Goal: Task Accomplishment & Management: Manage account settings

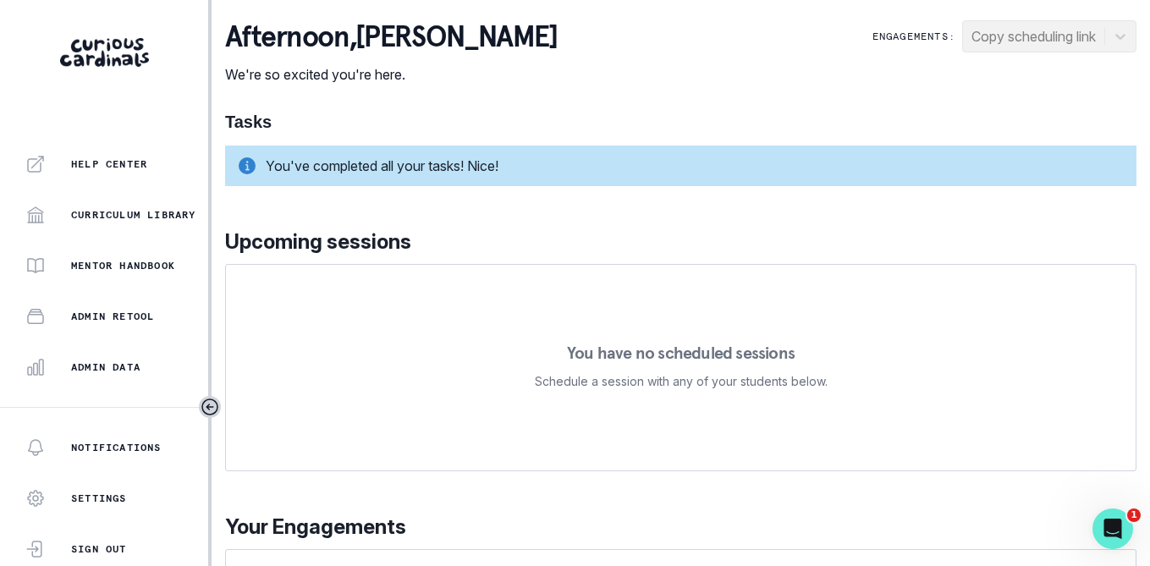
scroll to position [356, 0]
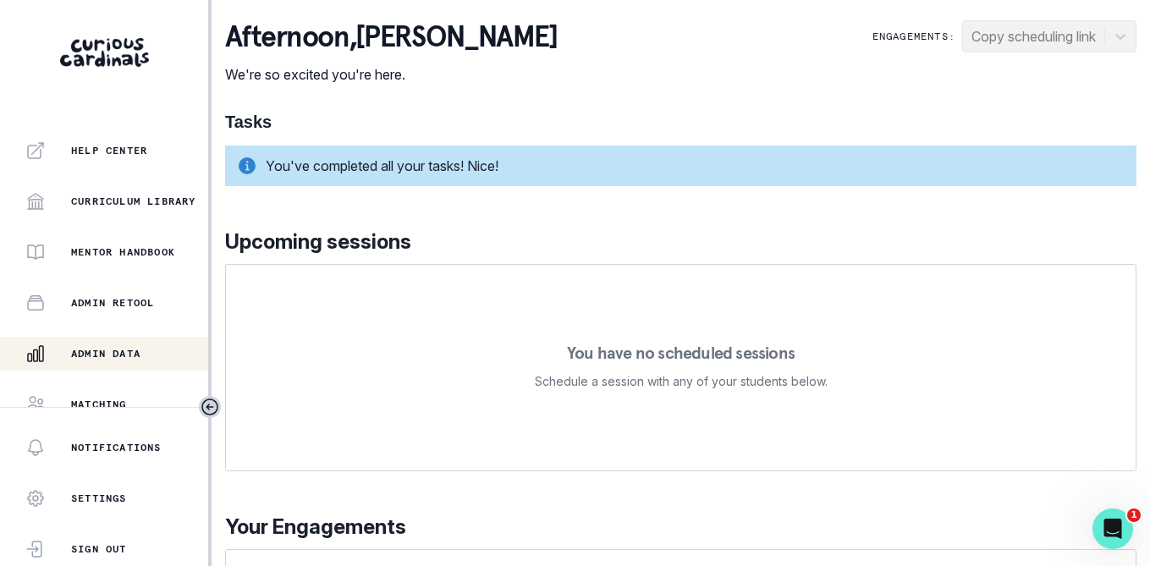
click at [121, 345] on div "Admin Data" at bounding box center [116, 354] width 183 height 20
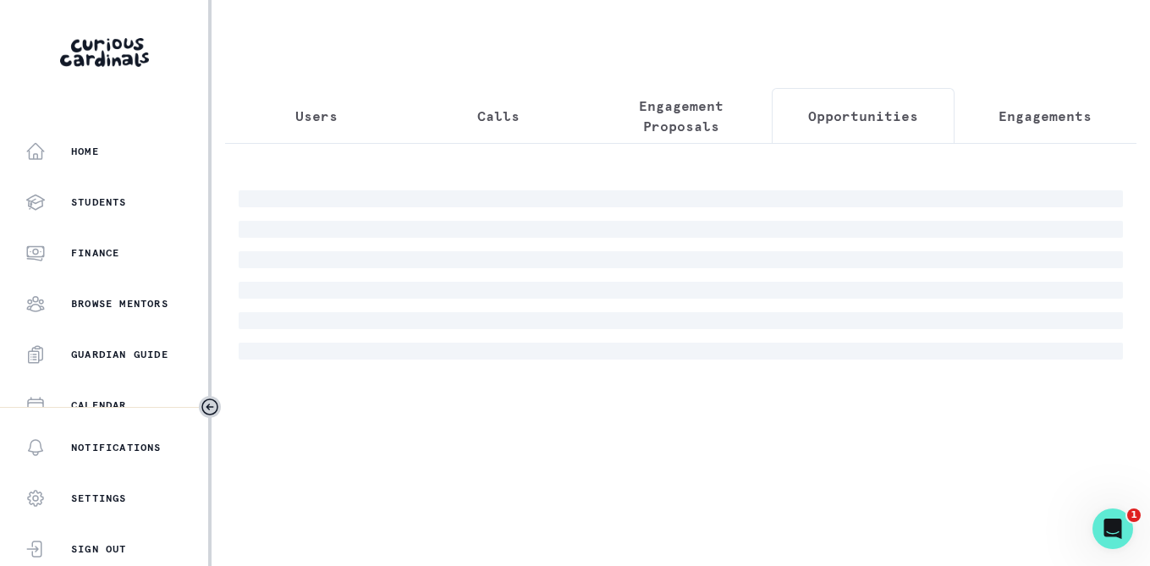
click at [872, 119] on p "Opportunities" at bounding box center [863, 116] width 110 height 20
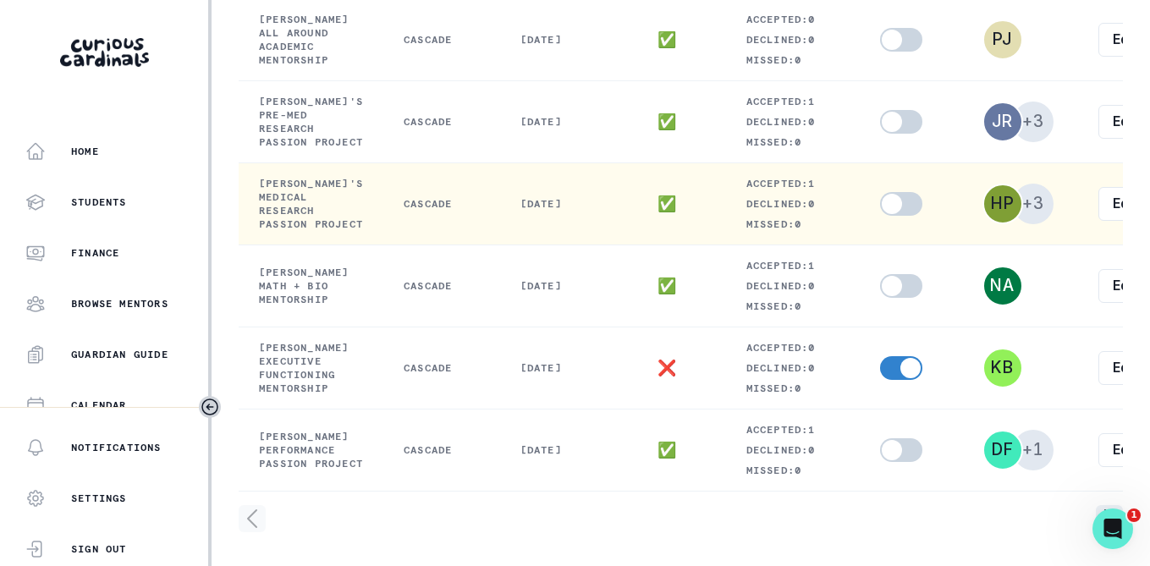
scroll to position [816, 0]
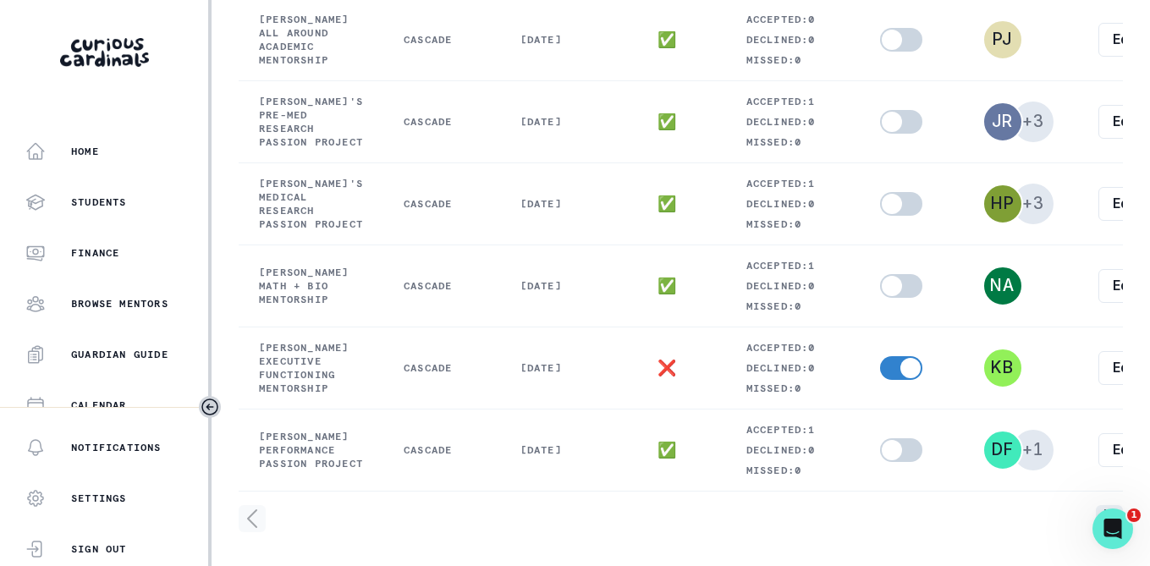
click at [254, 521] on icon "page left" at bounding box center [252, 518] width 27 height 27
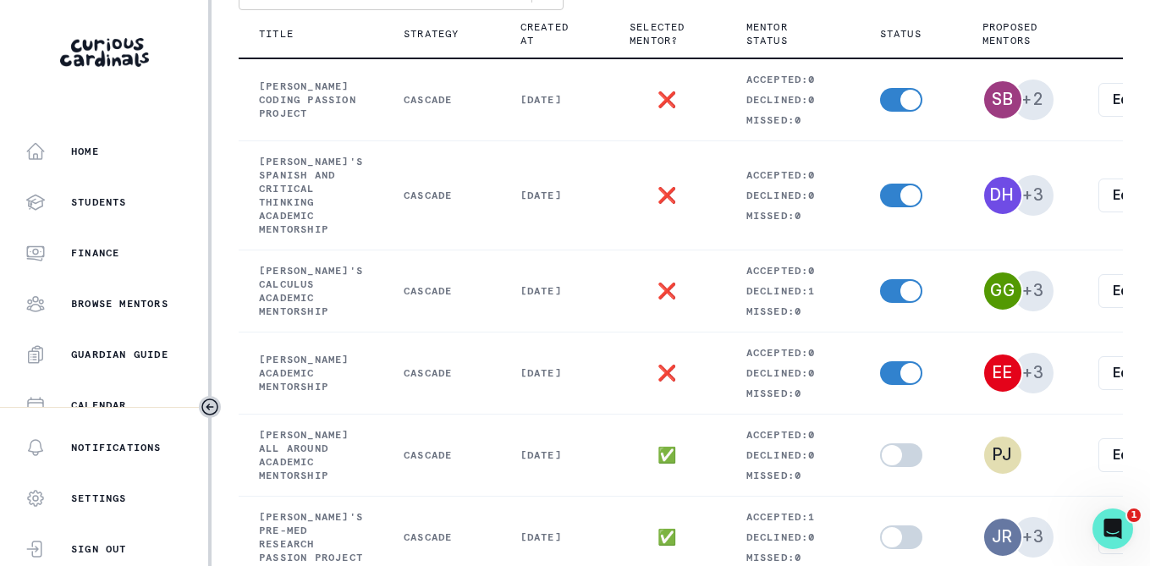
scroll to position [0, 0]
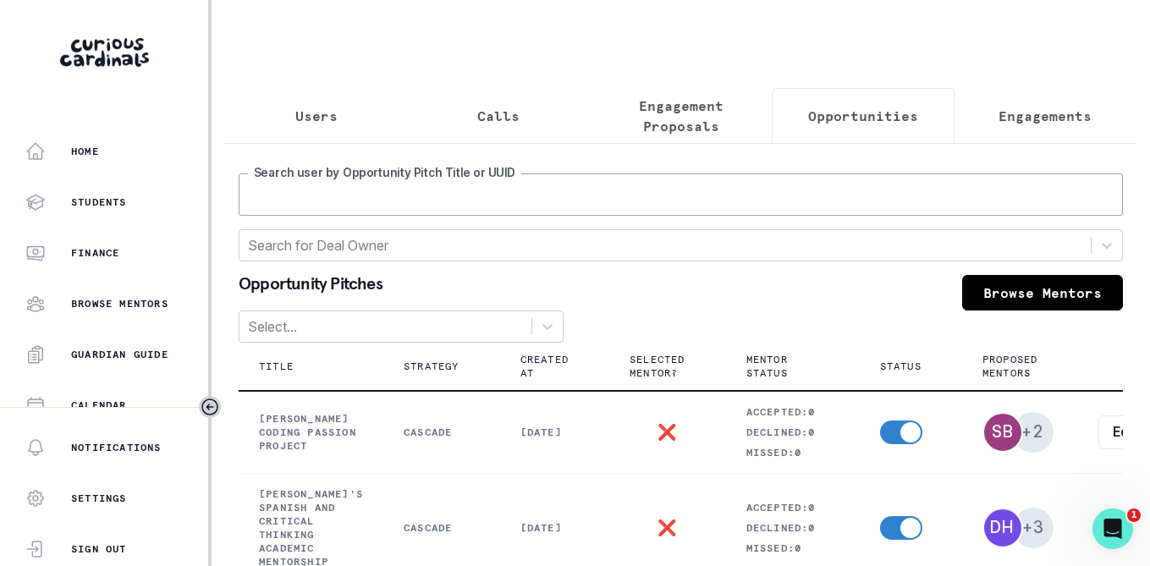
click at [331, 196] on input "Search user by Opportunity Pitch Title or UUID" at bounding box center [681, 195] width 885 height 42
type input "[PERSON_NAME]"
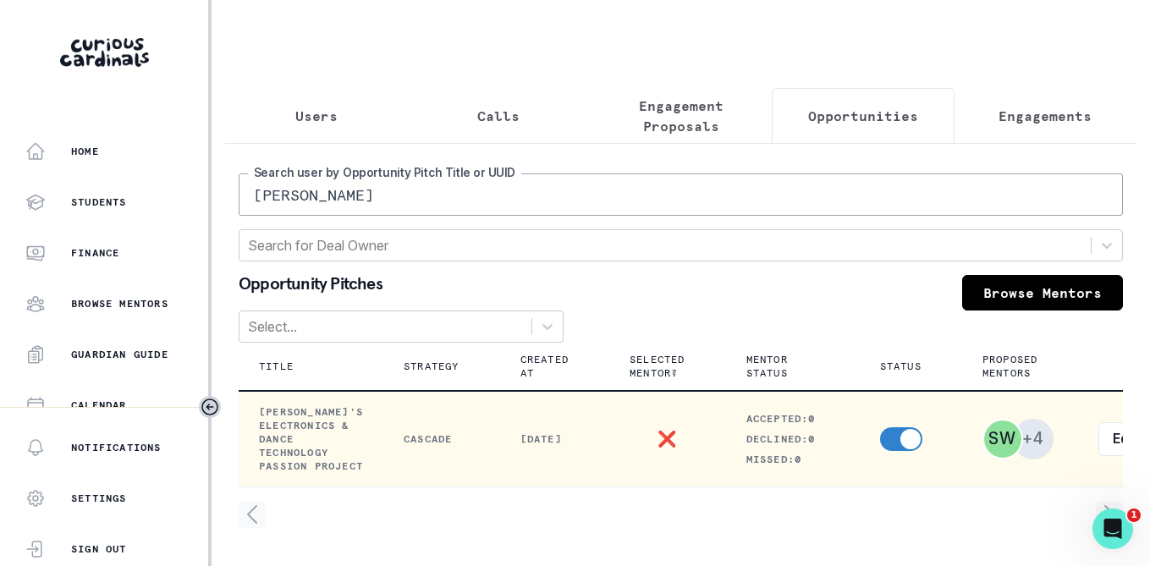
scroll to position [0, 110]
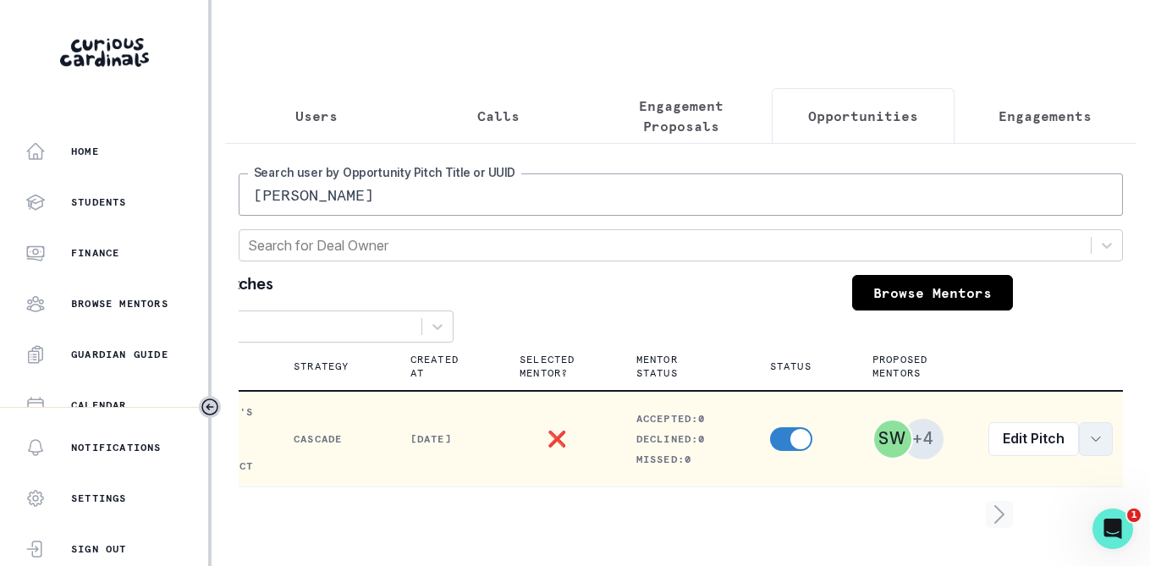
click at [1090, 443] on icon "row menu" at bounding box center [1096, 440] width 14 height 14
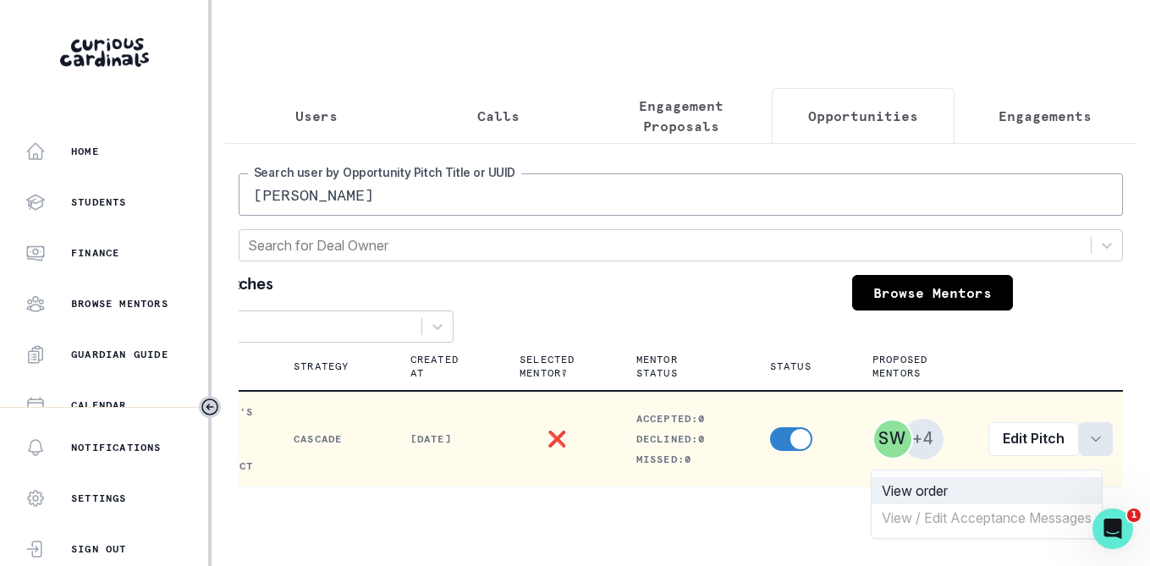
click at [972, 487] on button "View order" at bounding box center [987, 490] width 230 height 27
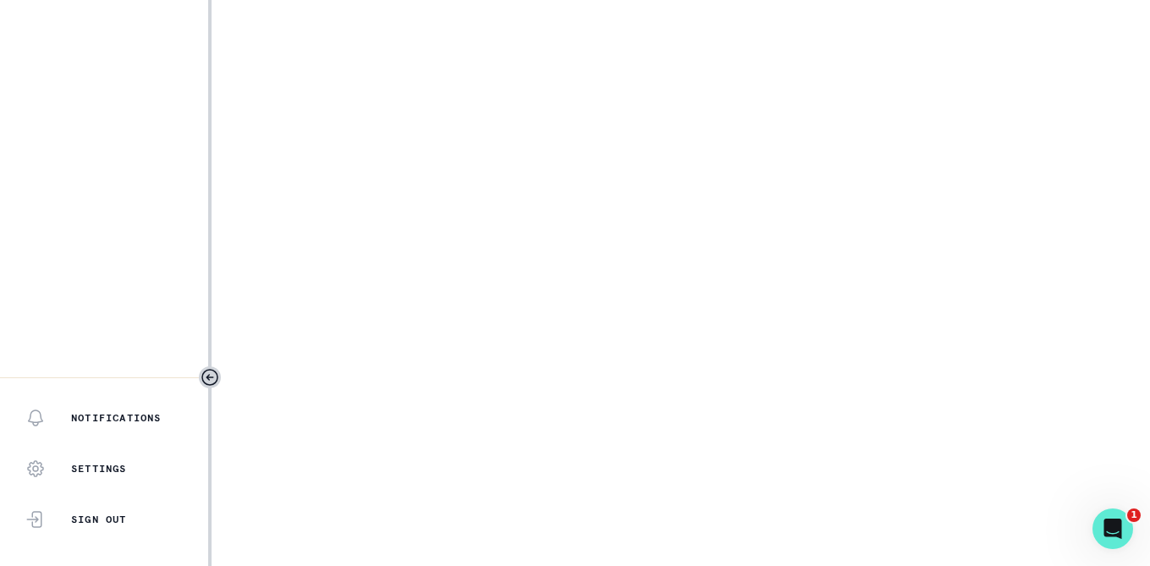
select select "2e0e0867-17d0-41a8-92b9-7b446b3bc83e"
select select "081c1729-1b6d-4ee4-bef9-d4d1315783fb"
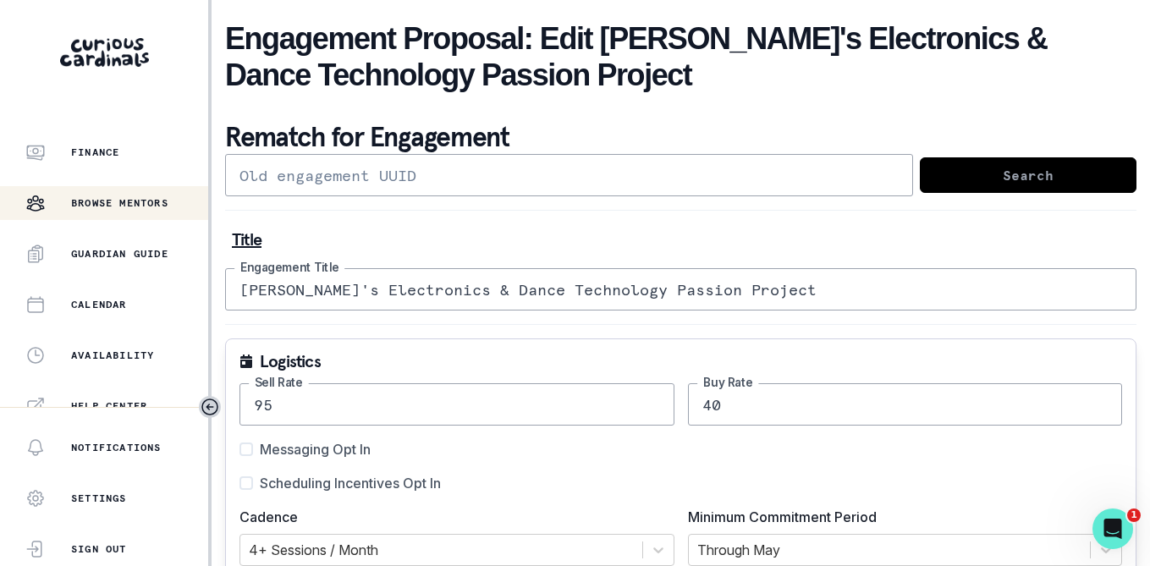
scroll to position [128, 0]
